Goal: Task Accomplishment & Management: Use online tool/utility

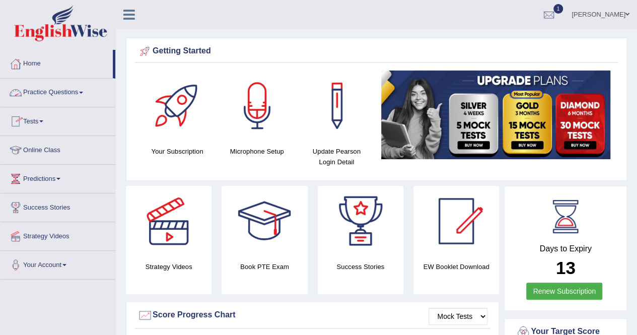
click at [58, 89] on link "Practice Questions" at bounding box center [58, 91] width 115 height 25
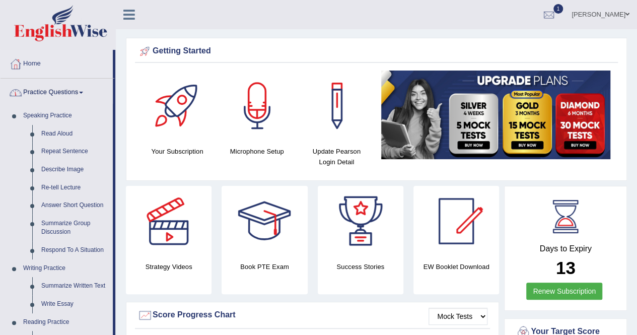
click at [57, 89] on link "Practice Questions" at bounding box center [57, 91] width 112 height 25
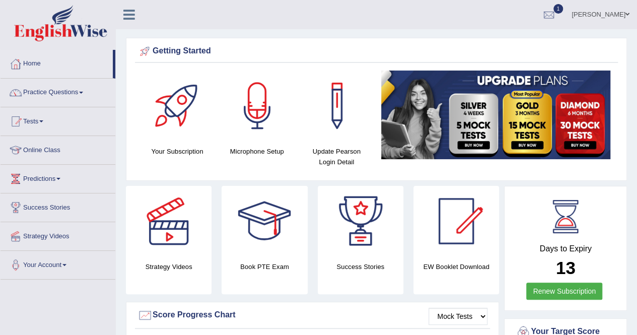
click at [32, 121] on link "Tests" at bounding box center [58, 119] width 115 height 25
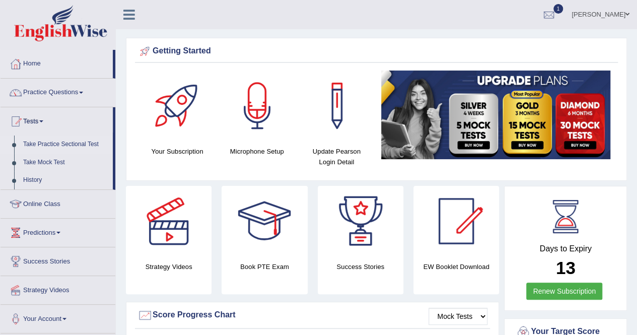
click at [64, 145] on link "Take Practice Sectional Test" at bounding box center [66, 144] width 94 height 18
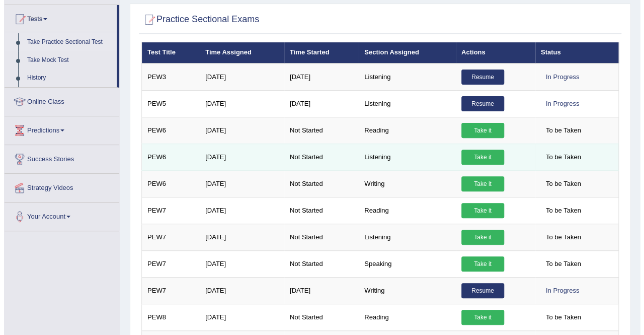
scroll to position [103, 0]
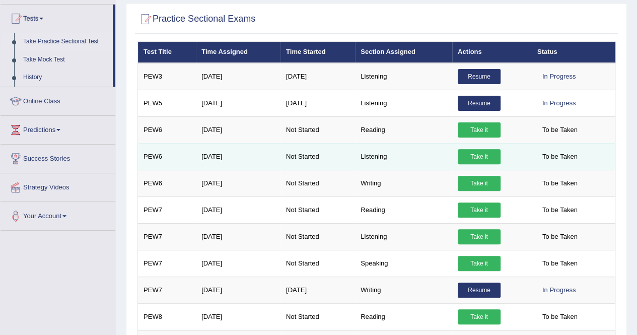
click at [476, 155] on link "Take it" at bounding box center [479, 156] width 43 height 15
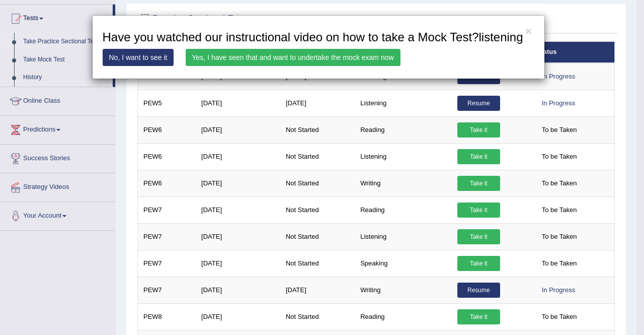
click at [302, 58] on link "Yes, I have seen that and want to undertake the mock exam now" at bounding box center [293, 57] width 215 height 17
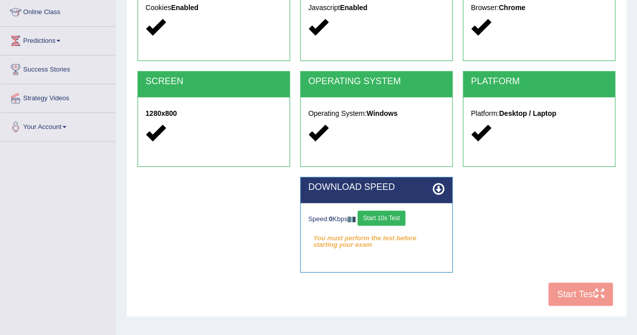
scroll to position [139, 0]
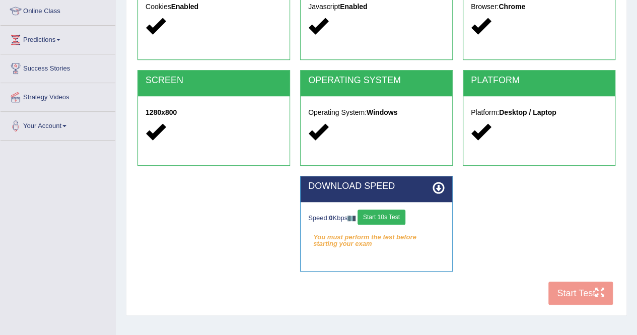
click at [572, 293] on div "COOKIES Cookies Enabled JAVASCRIPT Javascript Enabled BROWSER Browser: Chrome S…" at bounding box center [376, 137] width 483 height 346
click at [385, 218] on button "Start 10s Test" at bounding box center [381, 216] width 48 height 15
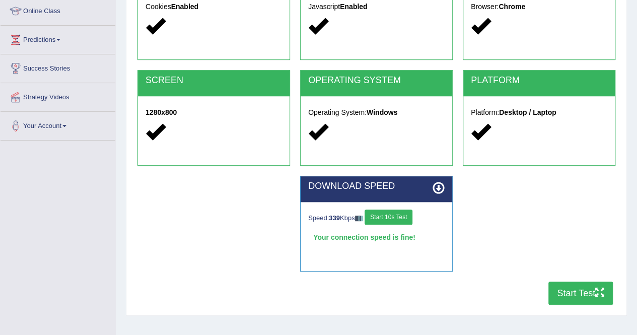
click at [575, 290] on button "Start Test" at bounding box center [580, 292] width 64 height 23
